Goal: Information Seeking & Learning: Learn about a topic

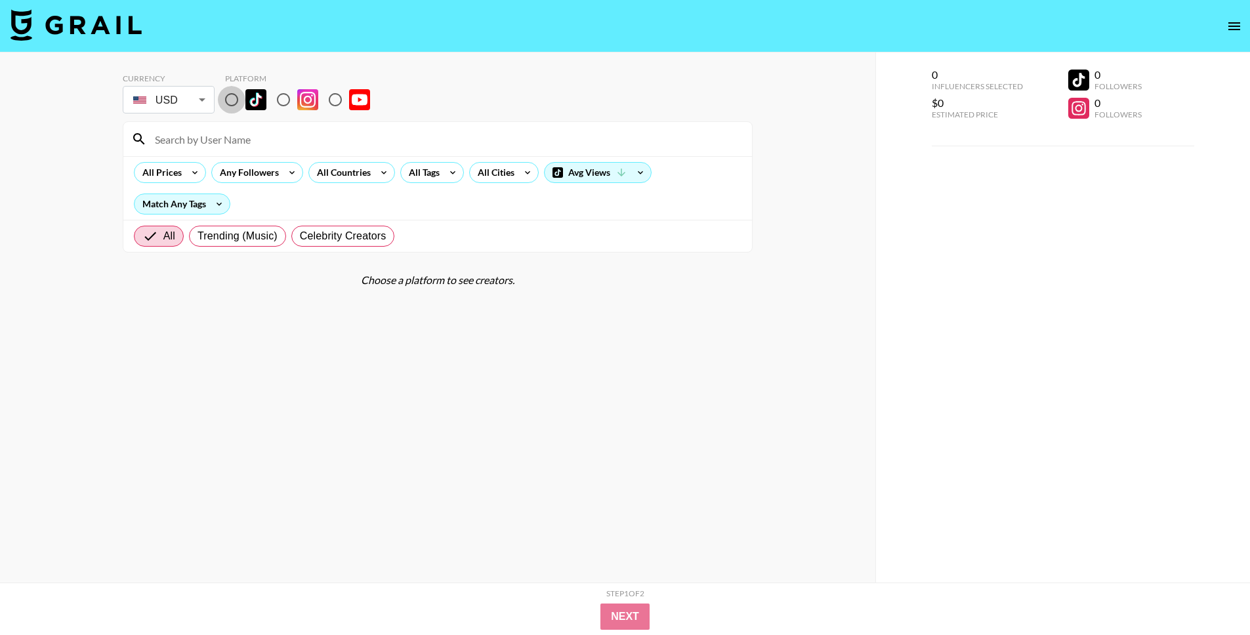
click at [236, 102] on input "radio" at bounding box center [232, 100] width 28 height 28
radio input "true"
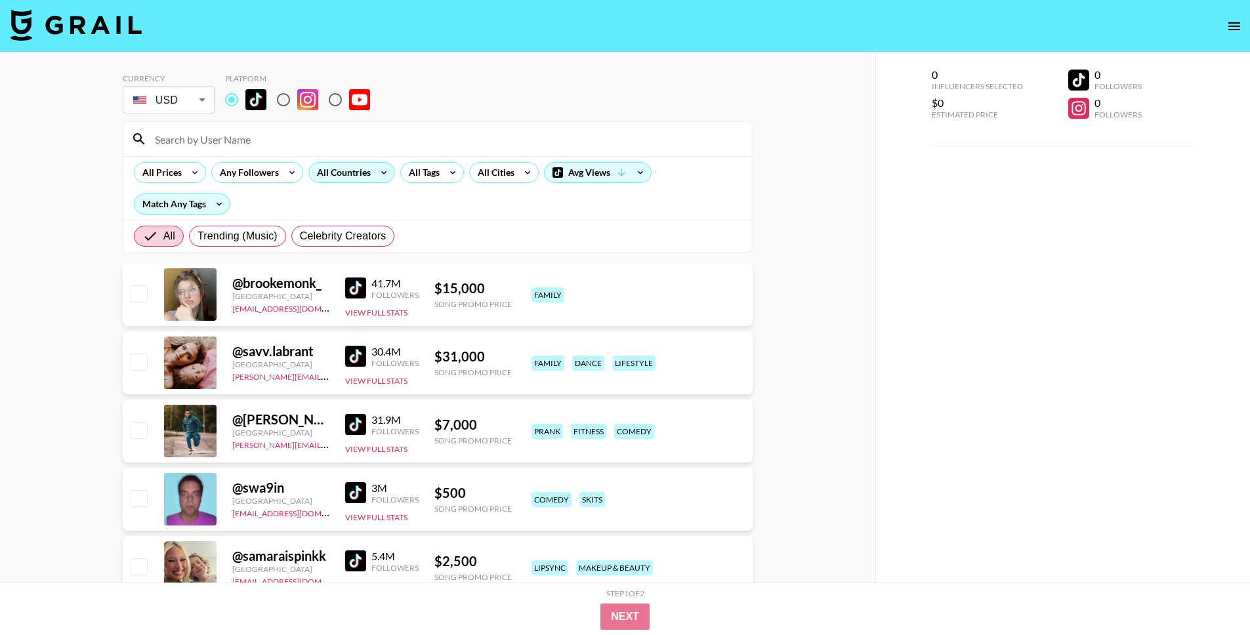
click at [358, 166] on div "All Countries" at bounding box center [341, 173] width 64 height 20
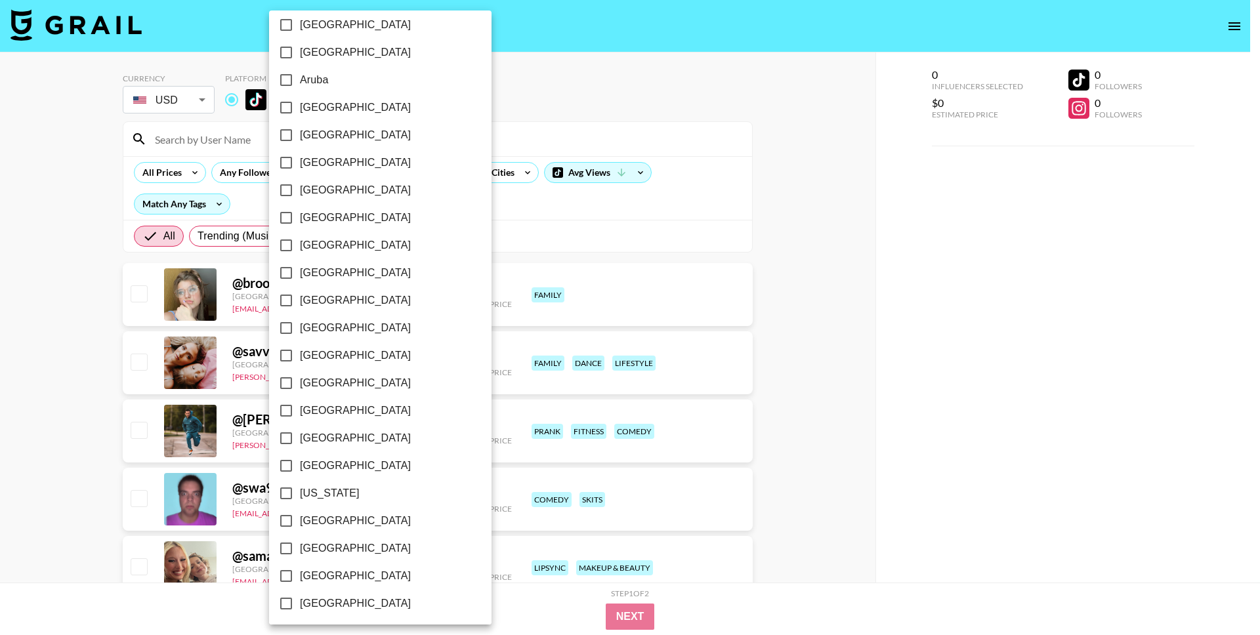
scroll to position [10, 0]
click at [291, 216] on input "[GEOGRAPHIC_DATA]" at bounding box center [286, 217] width 28 height 28
checkbox input "true"
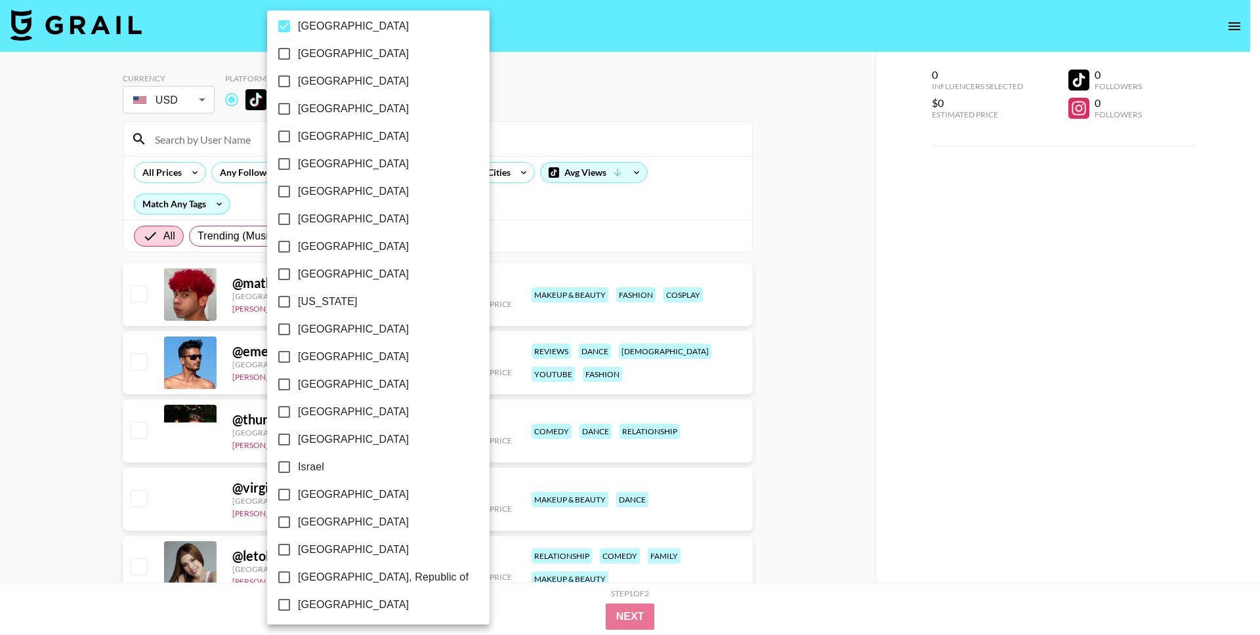
scroll to position [203, 0]
click at [284, 272] on input "[GEOGRAPHIC_DATA]" at bounding box center [284, 273] width 28 height 28
checkbox input "true"
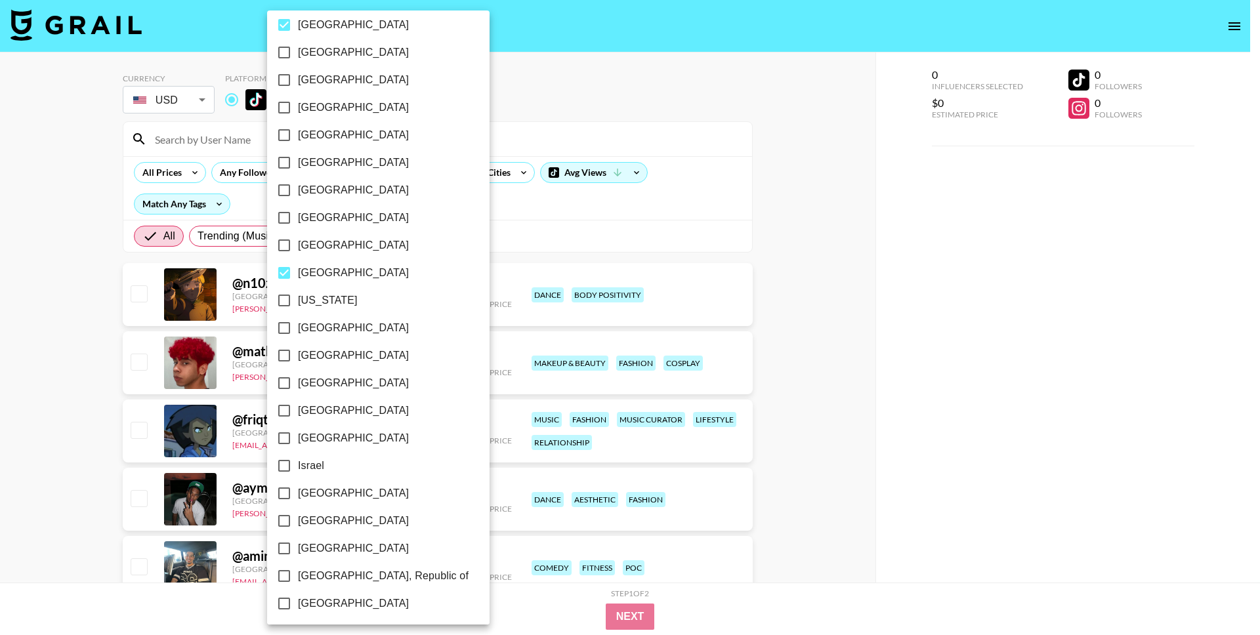
click at [282, 324] on input "[GEOGRAPHIC_DATA]" at bounding box center [284, 328] width 28 height 28
checkbox input "true"
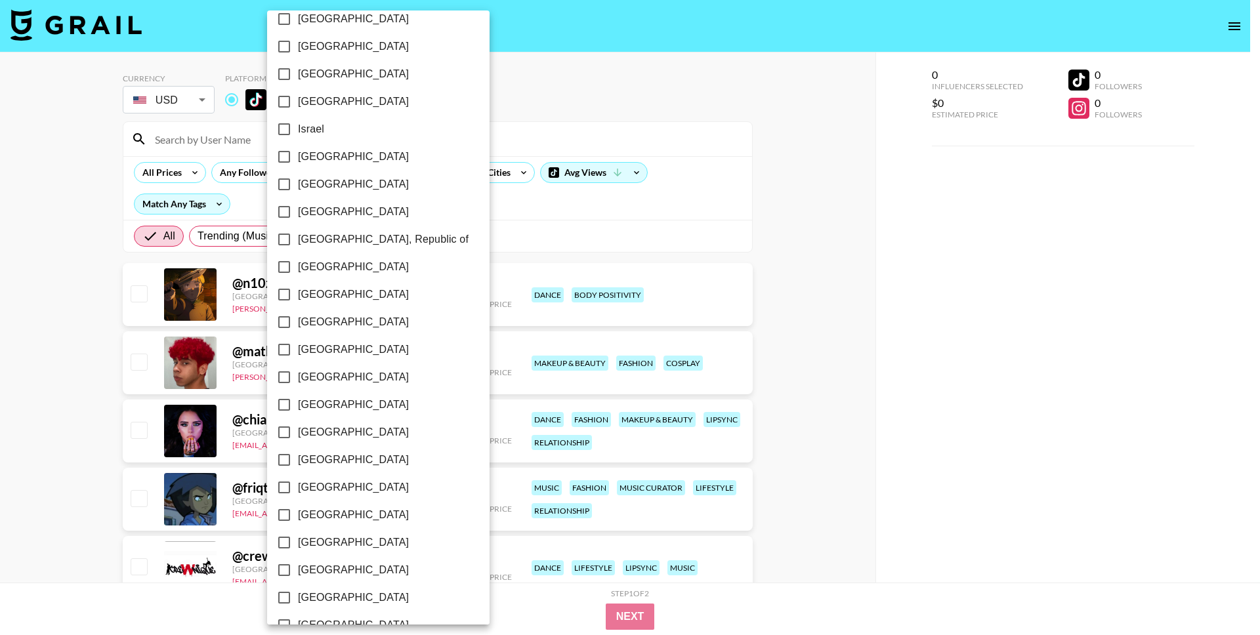
scroll to position [542, 0]
click at [284, 346] on input "[GEOGRAPHIC_DATA]" at bounding box center [284, 347] width 28 height 28
checkbox input "true"
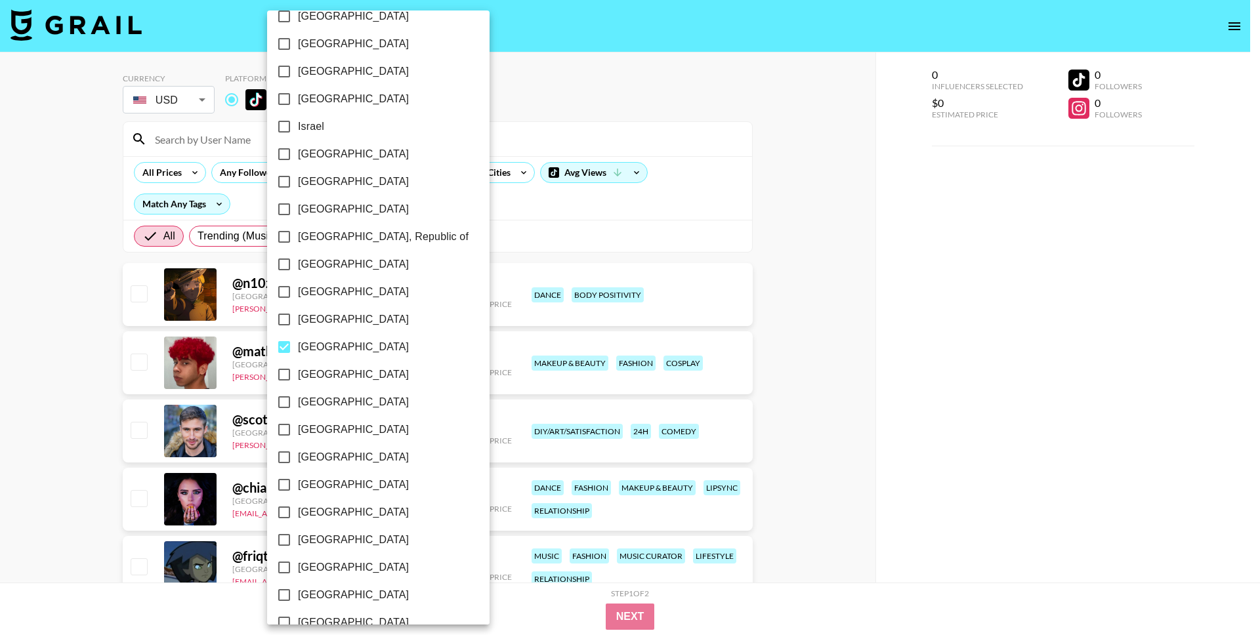
click at [286, 514] on input "[GEOGRAPHIC_DATA]" at bounding box center [284, 513] width 28 height 28
checkbox input "true"
click at [286, 478] on input "[GEOGRAPHIC_DATA]" at bounding box center [284, 485] width 28 height 28
checkbox input "true"
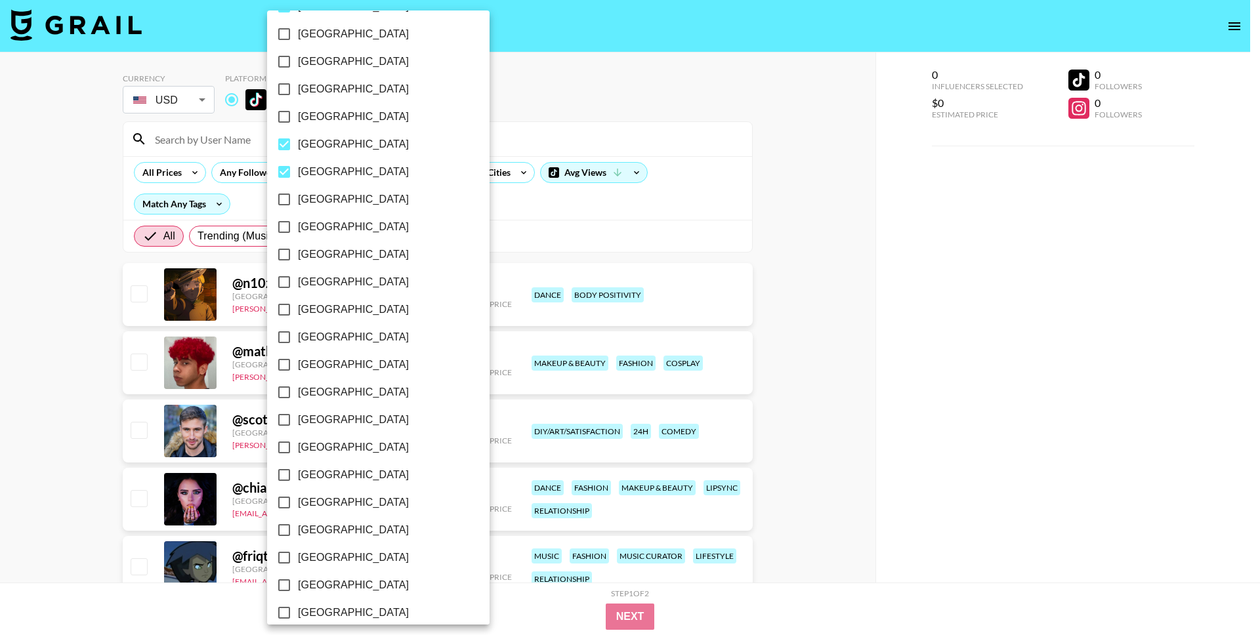
scroll to position [895, 0]
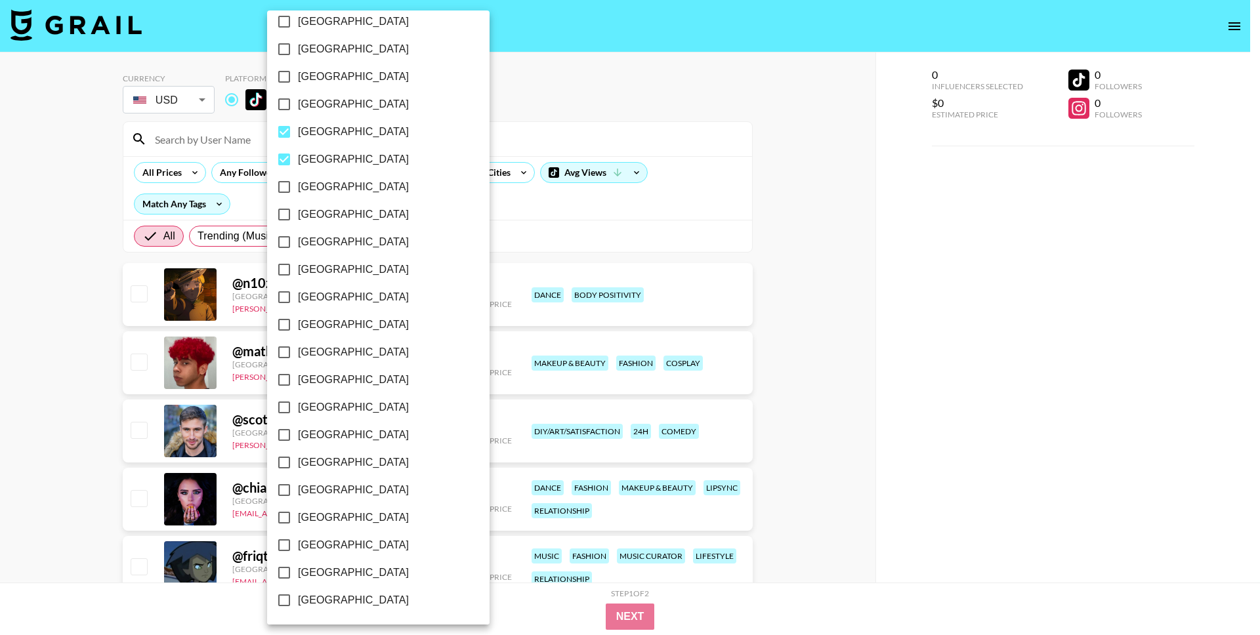
click at [283, 380] on input "[GEOGRAPHIC_DATA]" at bounding box center [284, 380] width 28 height 28
checkbox input "true"
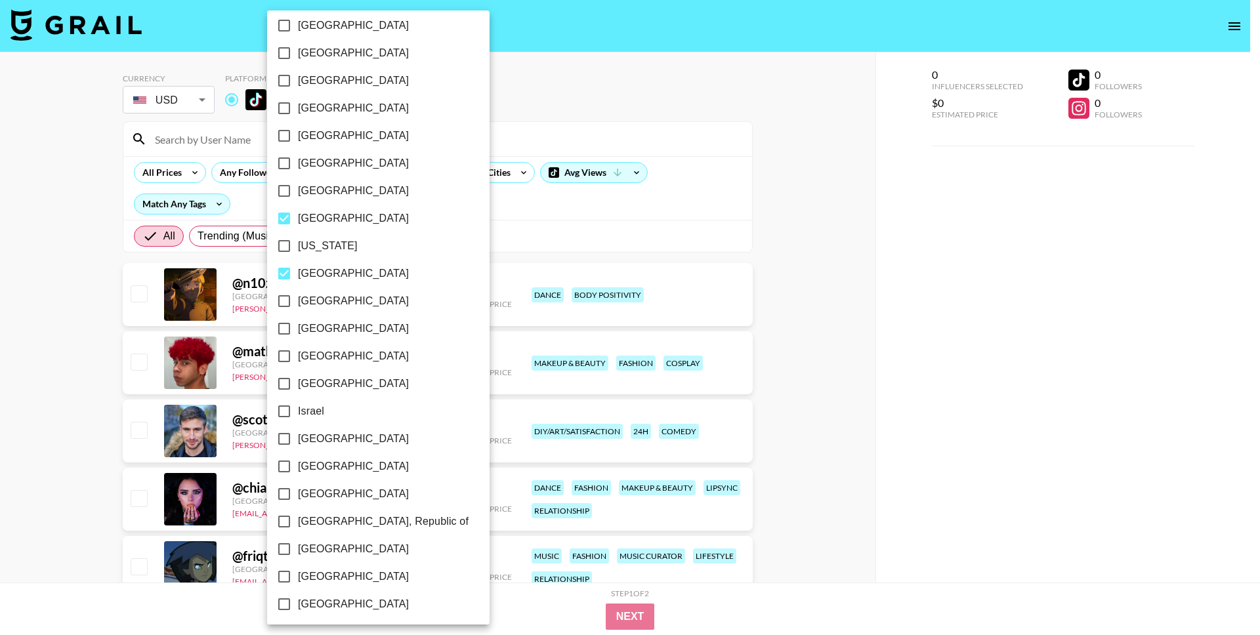
scroll to position [222, 0]
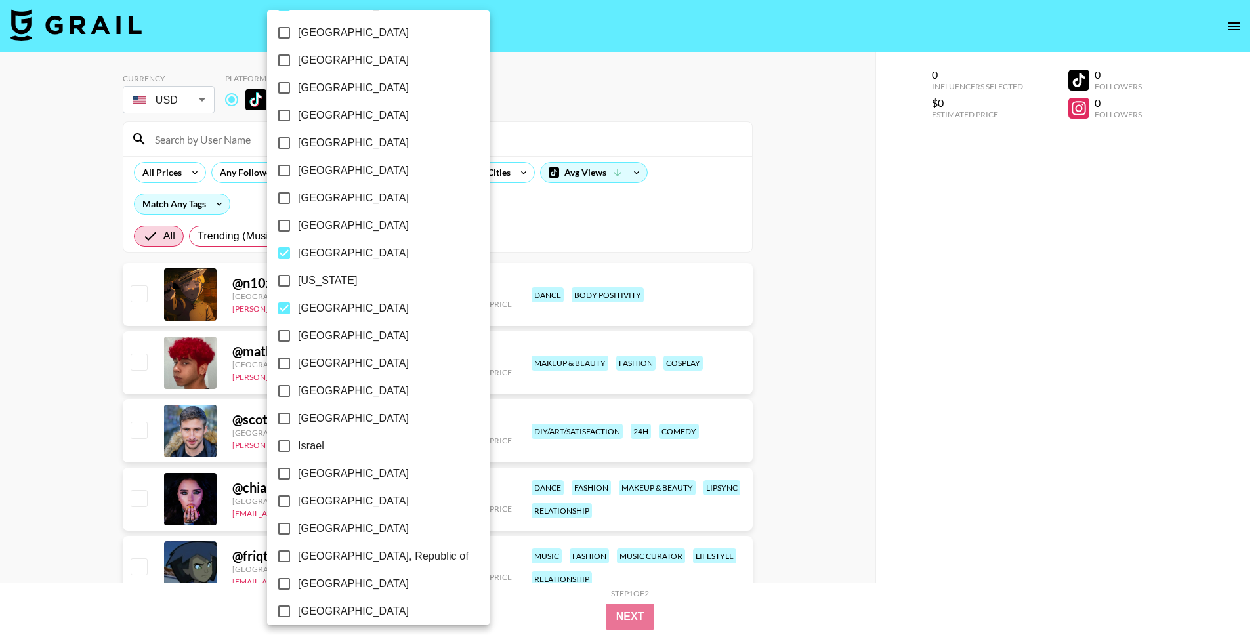
click at [538, 102] on div at bounding box center [630, 317] width 1260 height 635
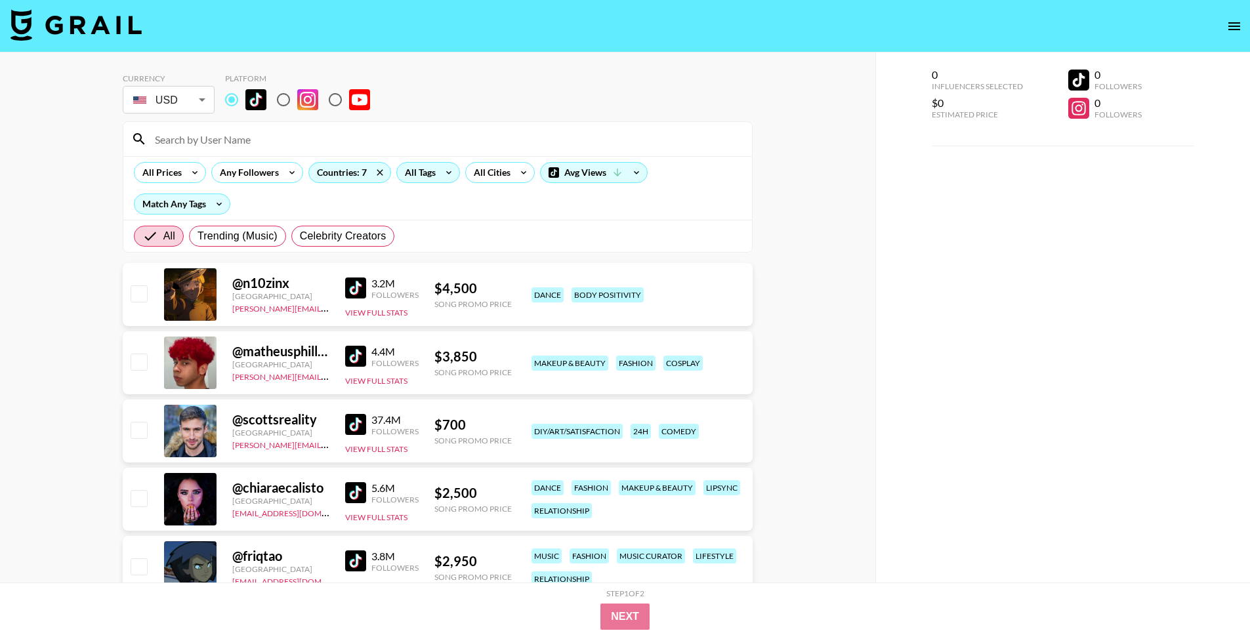
click at [426, 176] on div "All Tags" at bounding box center [417, 173] width 41 height 20
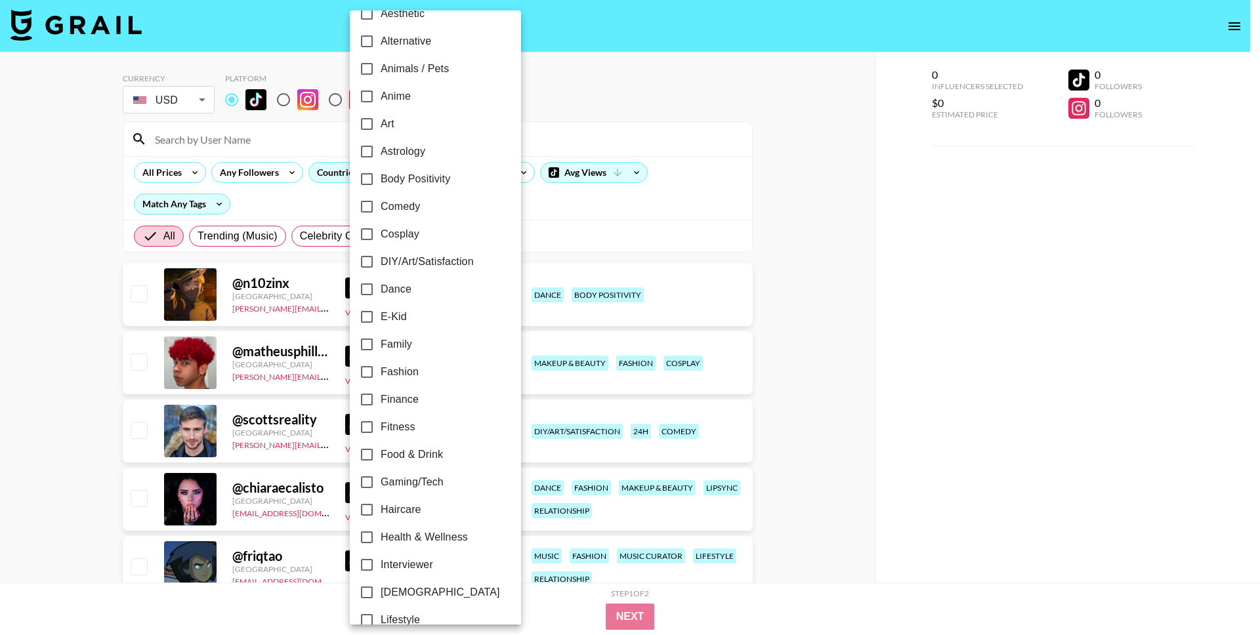
scroll to position [77, 0]
click at [367, 316] on input "E-Kid" at bounding box center [367, 316] width 28 height 28
checkbox input "true"
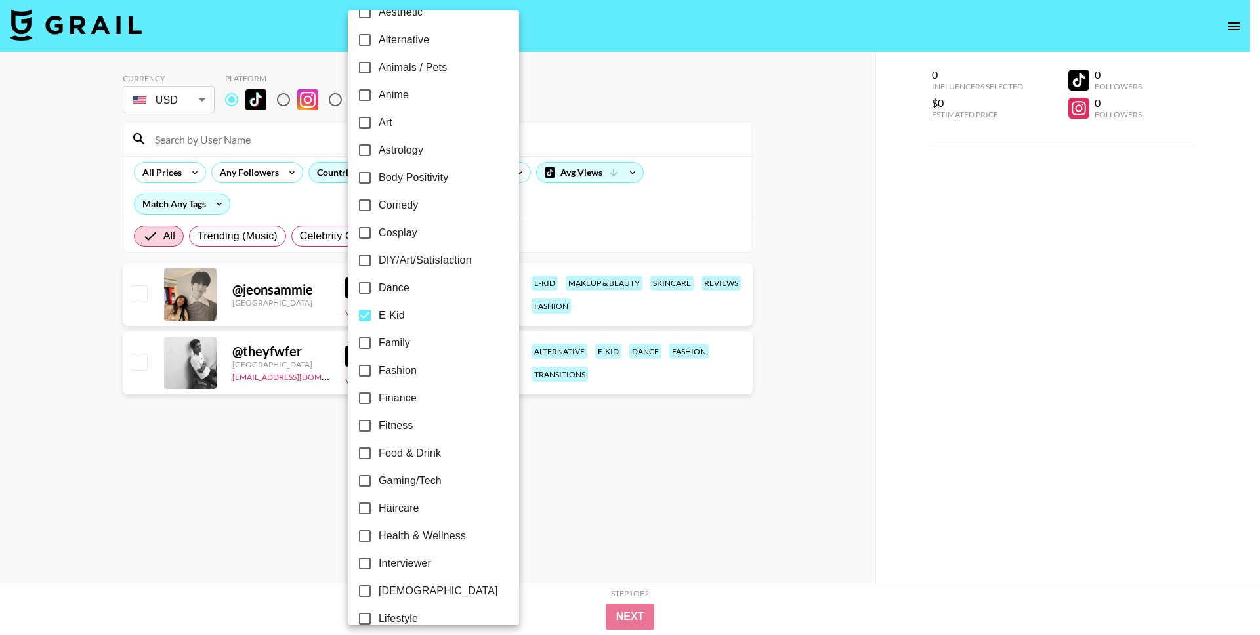
click at [76, 404] on div at bounding box center [630, 317] width 1260 height 635
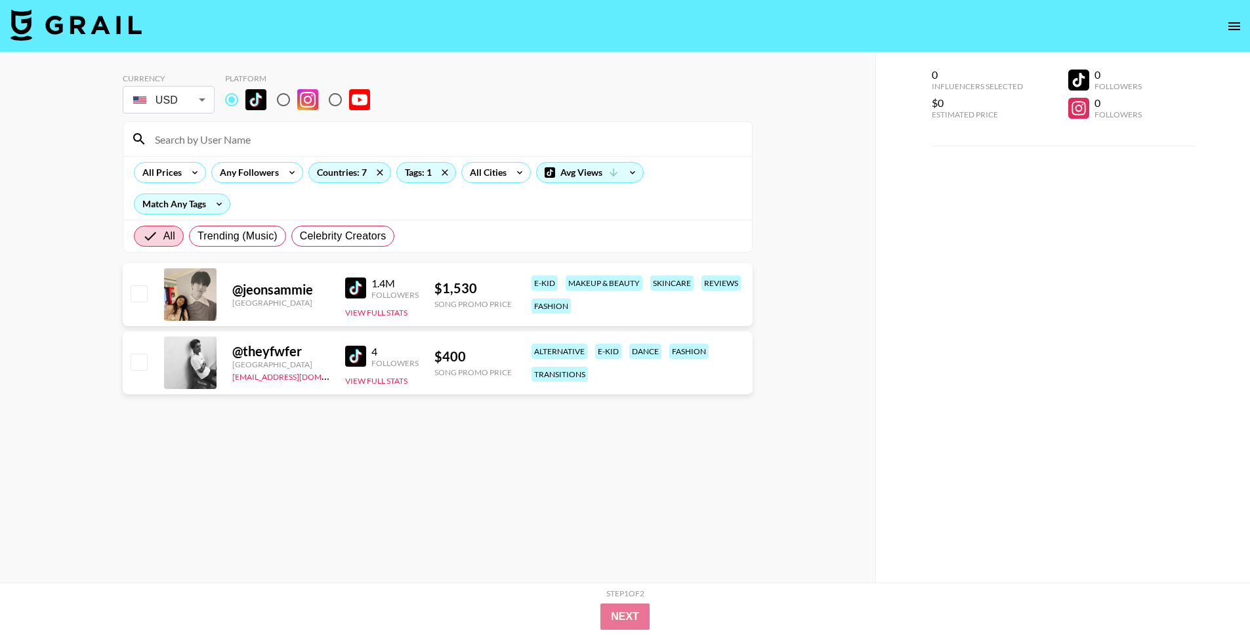
click at [354, 290] on img at bounding box center [355, 288] width 21 height 21
click at [348, 360] on img at bounding box center [355, 356] width 21 height 21
click at [447, 169] on icon at bounding box center [444, 173] width 21 height 20
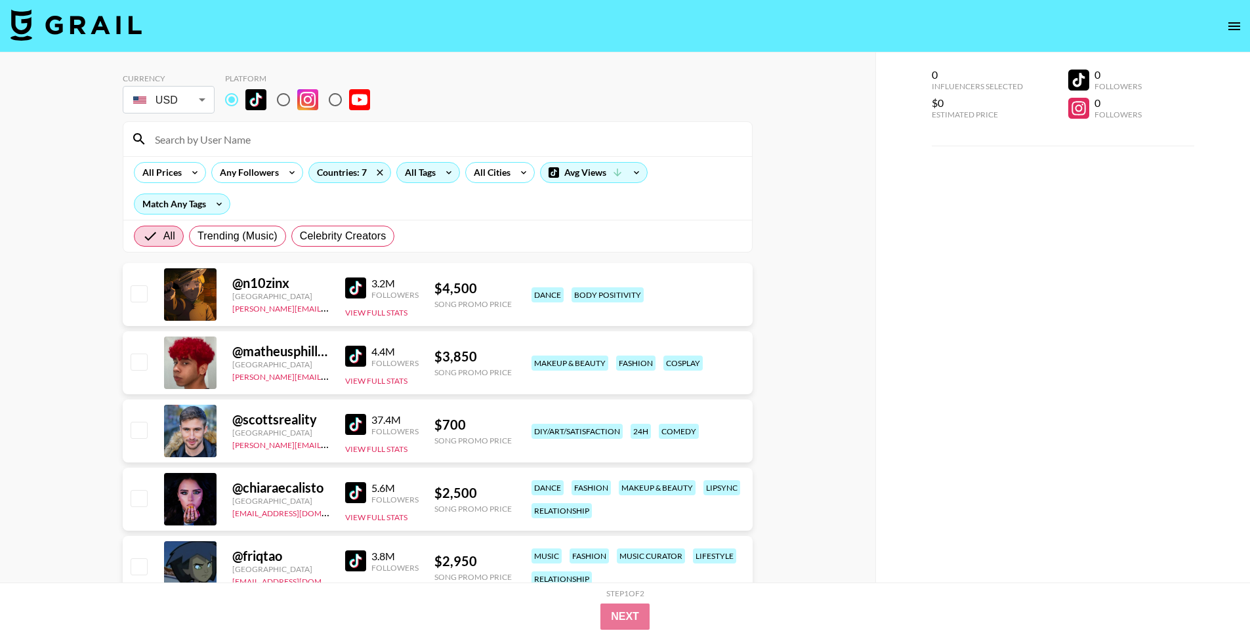
click at [436, 175] on div "All Tags" at bounding box center [417, 173] width 41 height 20
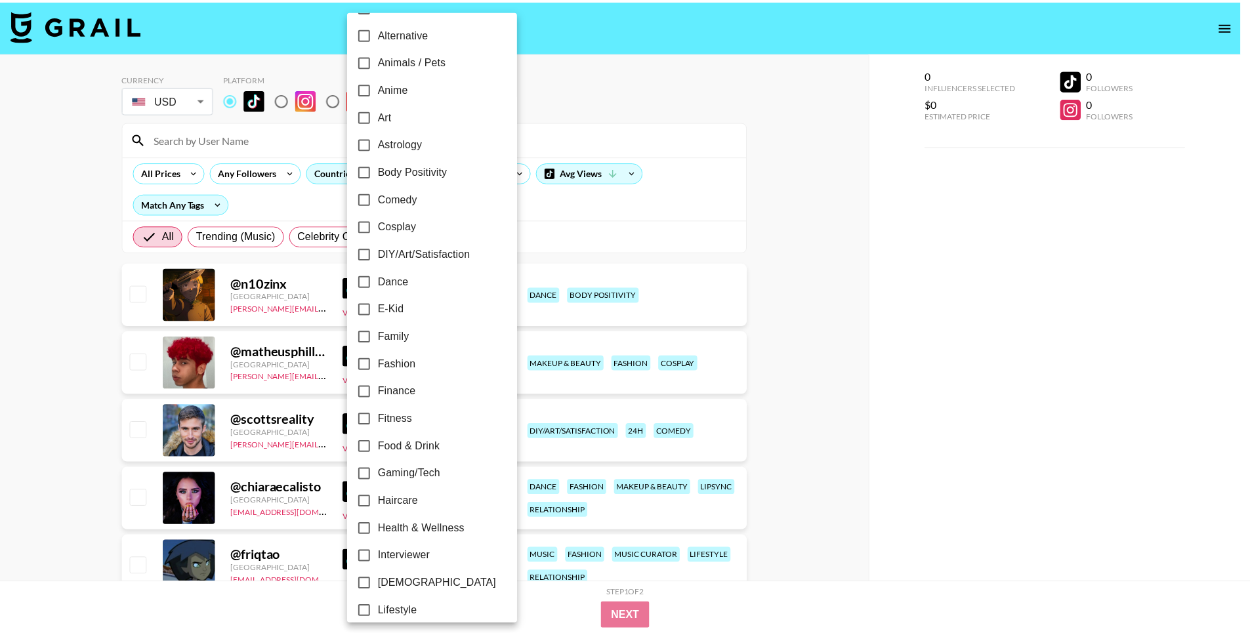
scroll to position [0, 0]
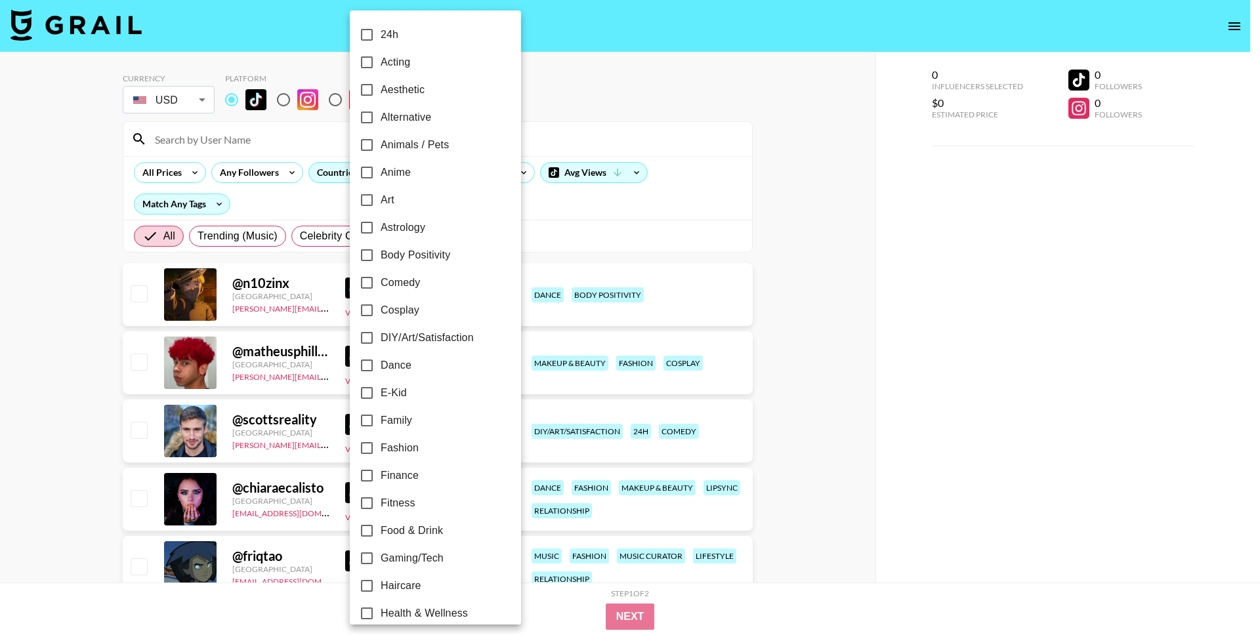
click at [371, 119] on input "Alternative" at bounding box center [367, 118] width 28 height 28
checkbox input "true"
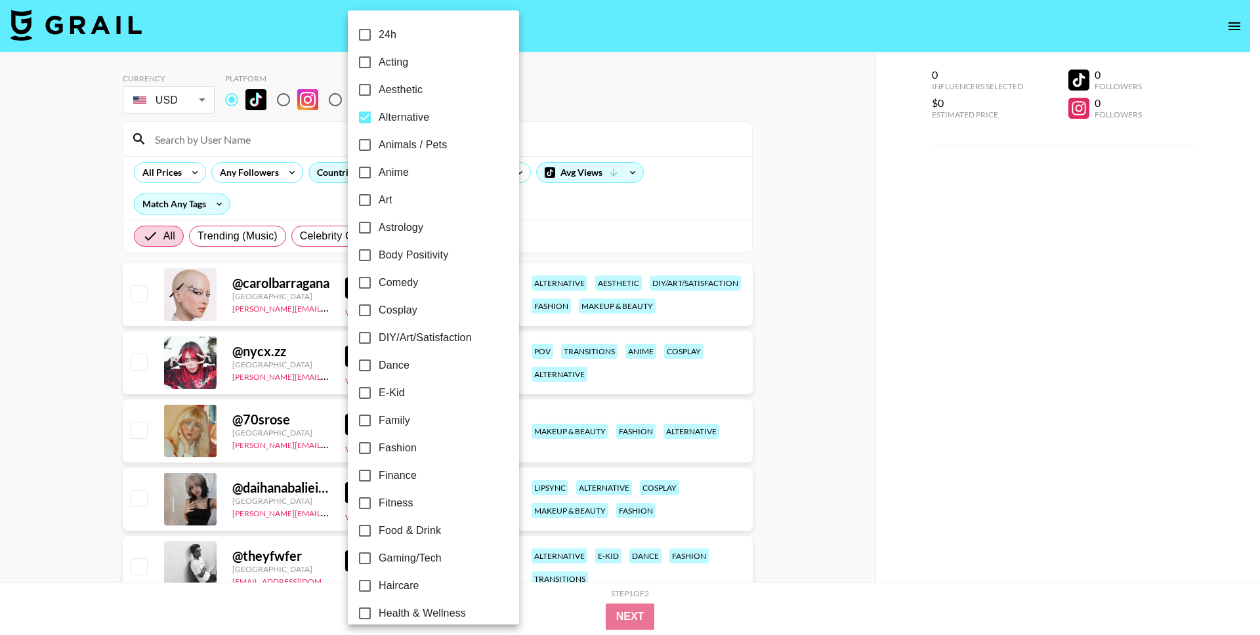
click at [35, 409] on div at bounding box center [630, 317] width 1260 height 635
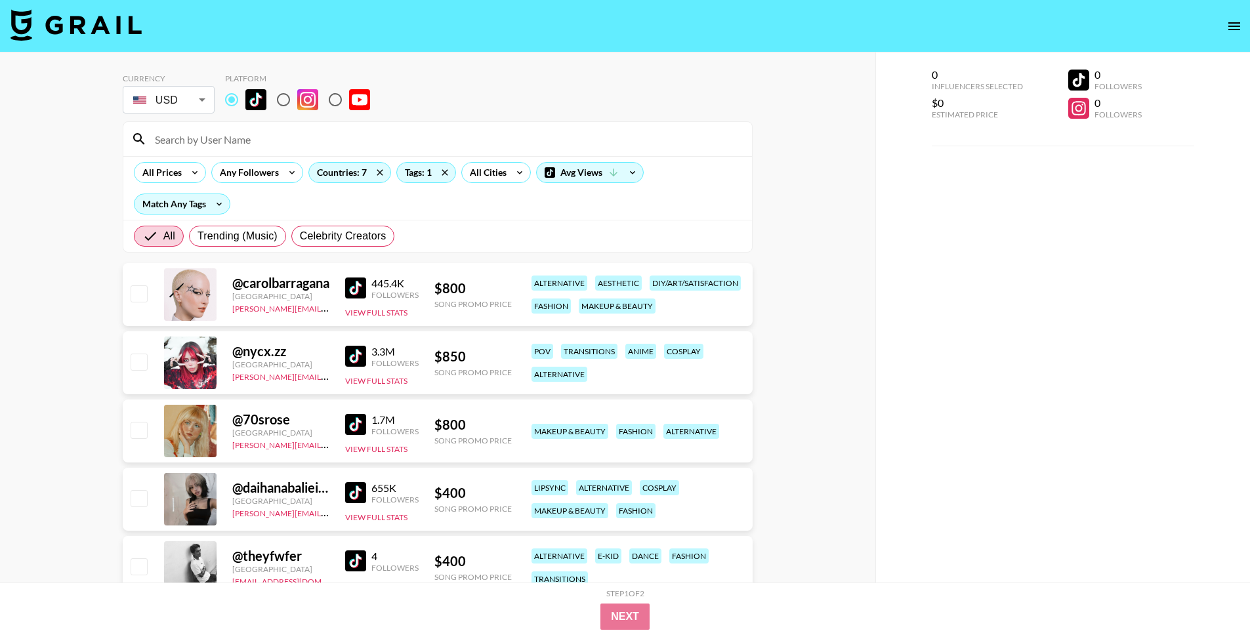
click at [348, 353] on img at bounding box center [355, 356] width 21 height 21
click at [450, 169] on icon at bounding box center [444, 173] width 21 height 20
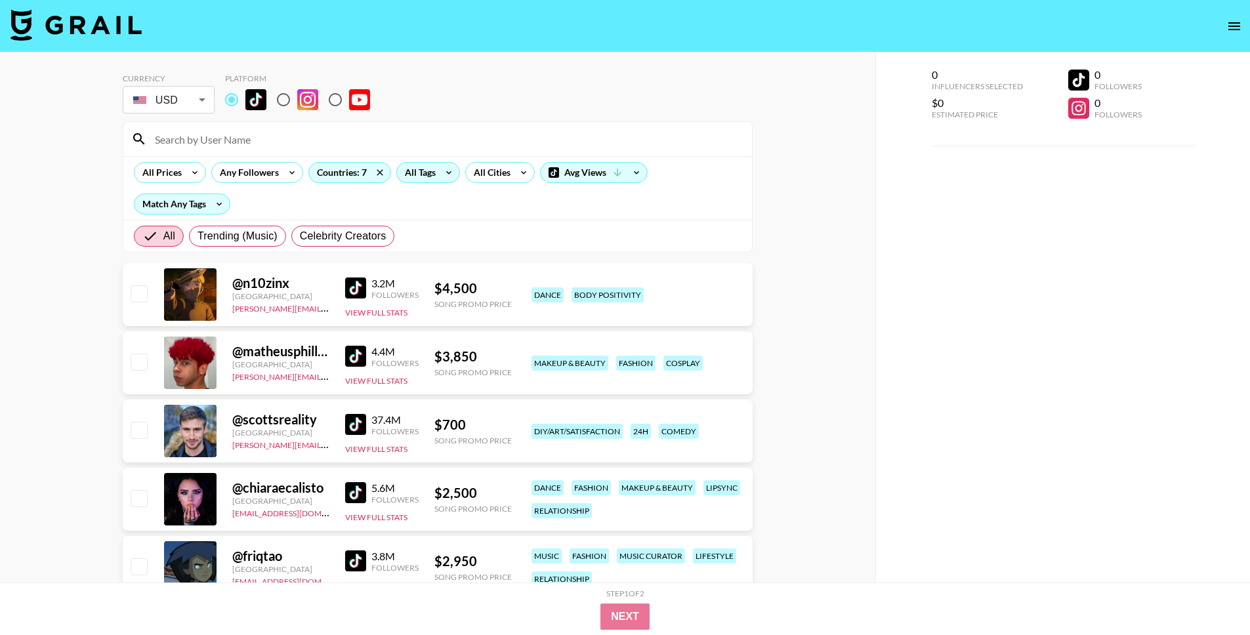
click at [428, 169] on div "All Tags" at bounding box center [417, 173] width 41 height 20
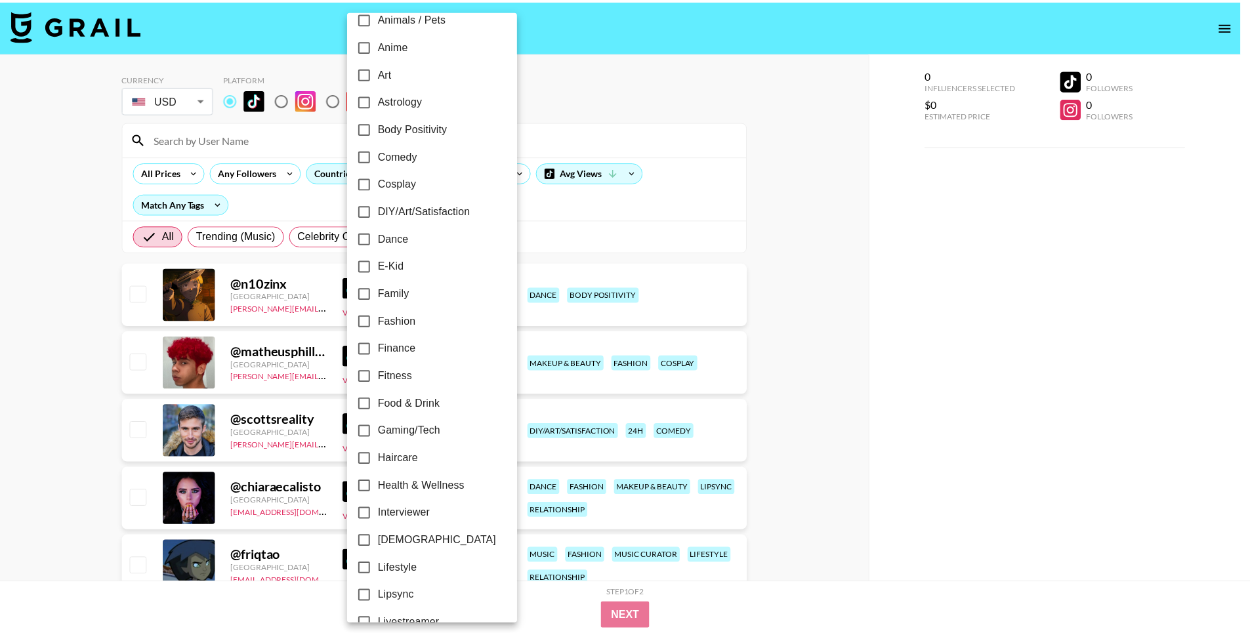
scroll to position [153, 0]
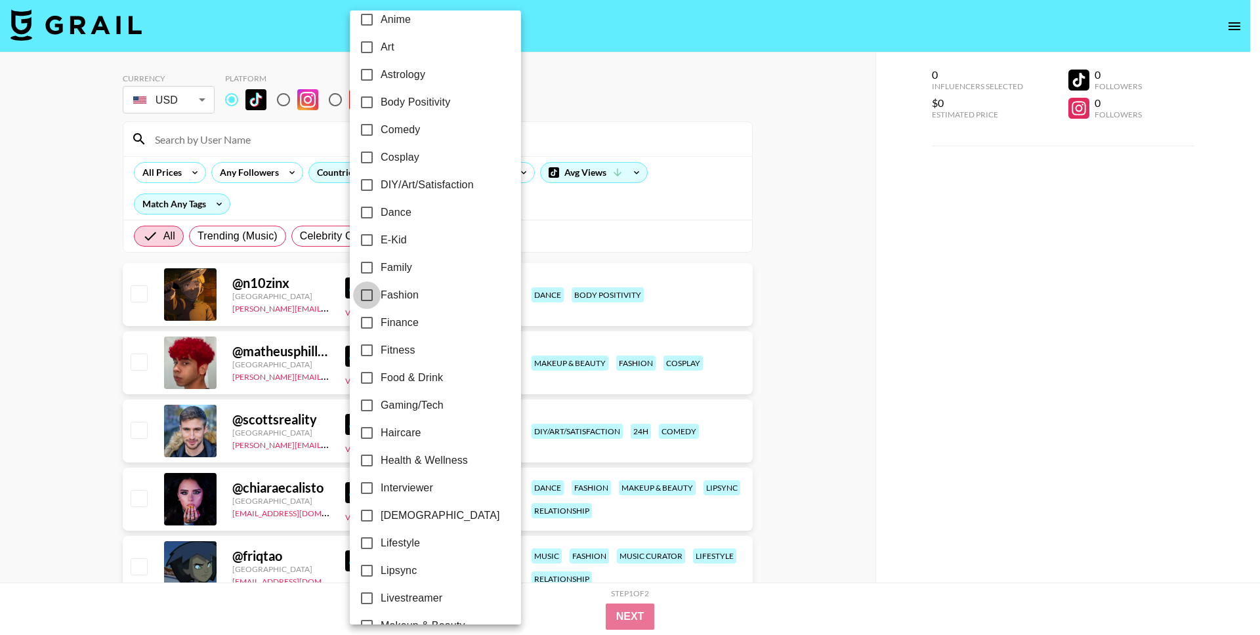
click at [373, 295] on input "Fashion" at bounding box center [367, 296] width 28 height 28
checkbox input "true"
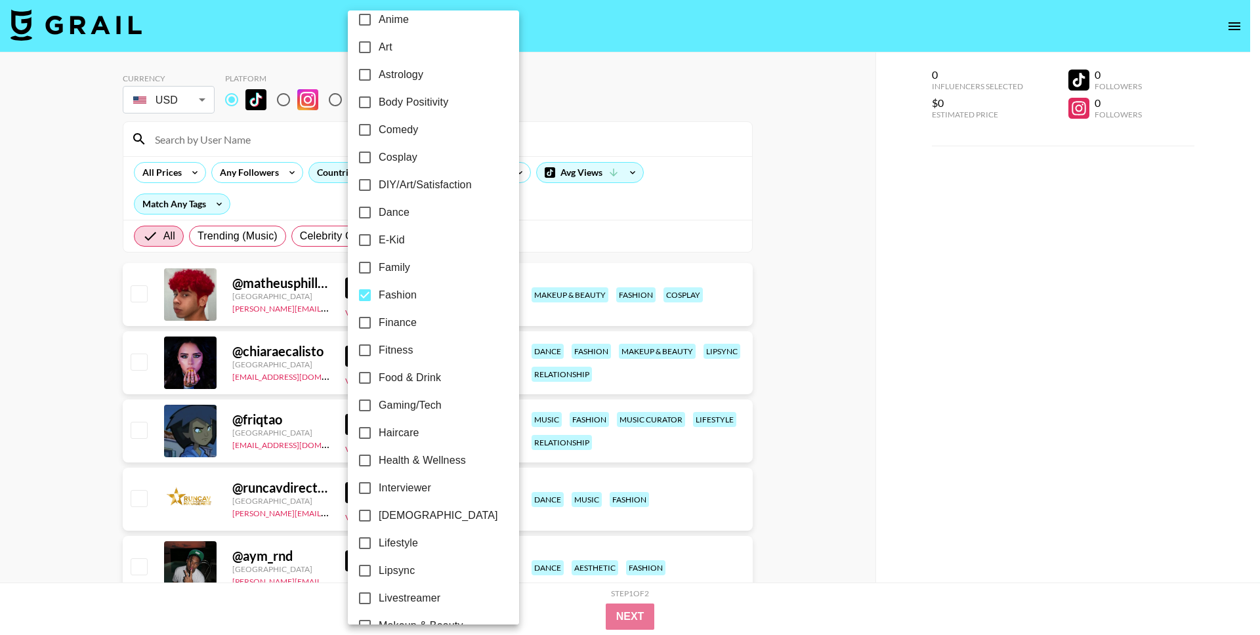
click at [5, 442] on div at bounding box center [630, 317] width 1260 height 635
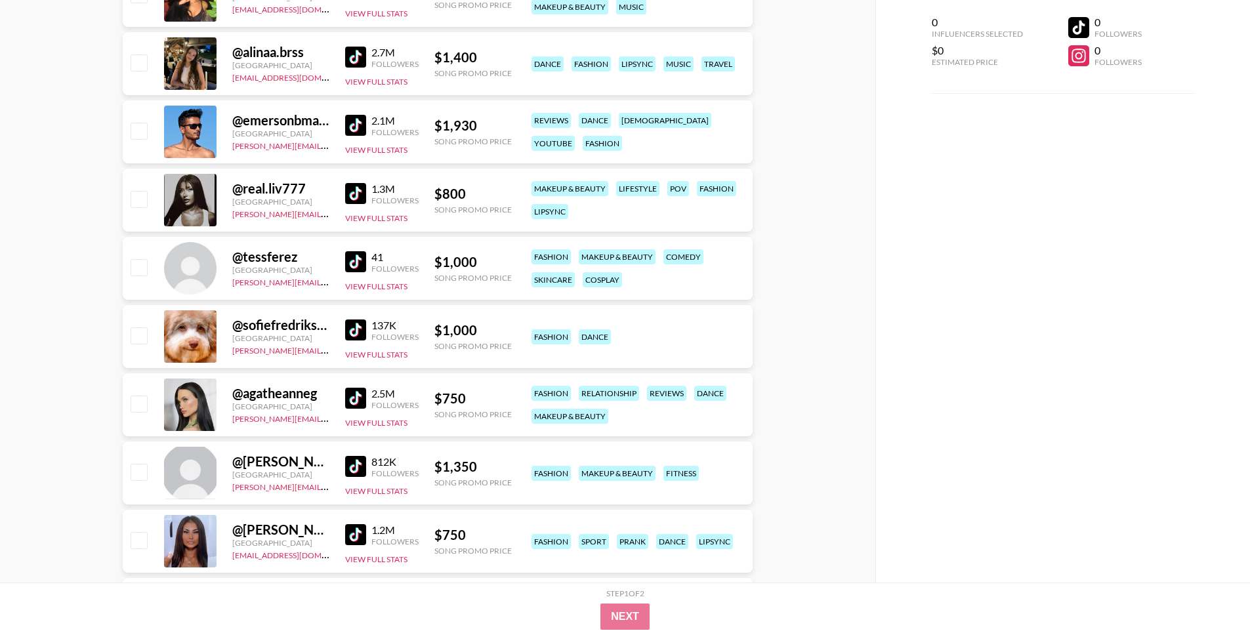
scroll to position [709, 0]
click at [361, 188] on img at bounding box center [355, 192] width 21 height 21
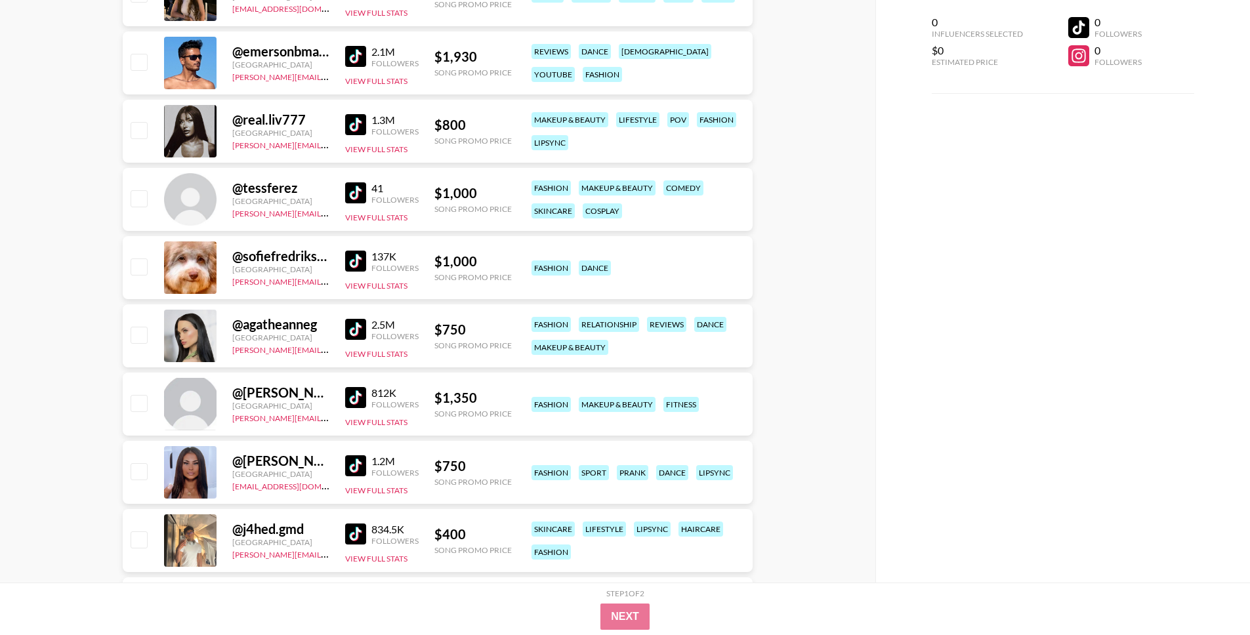
scroll to position [791, 0]
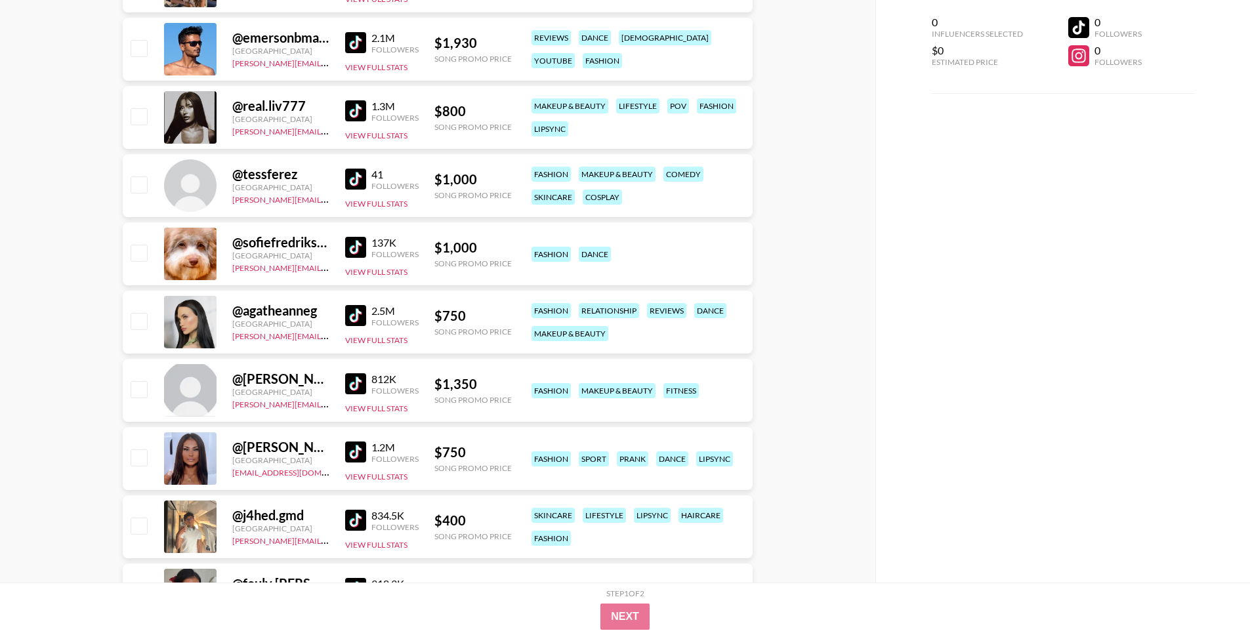
click at [365, 314] on img at bounding box center [355, 315] width 21 height 21
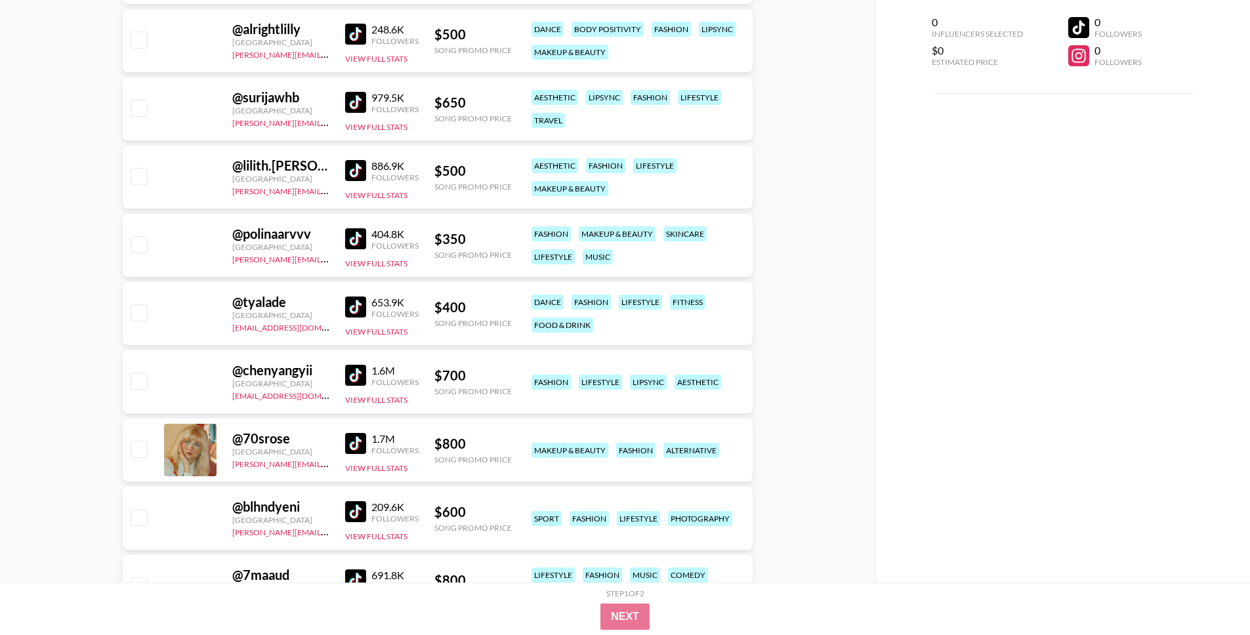
scroll to position [3541, 0]
